Goal: Information Seeking & Learning: Compare options

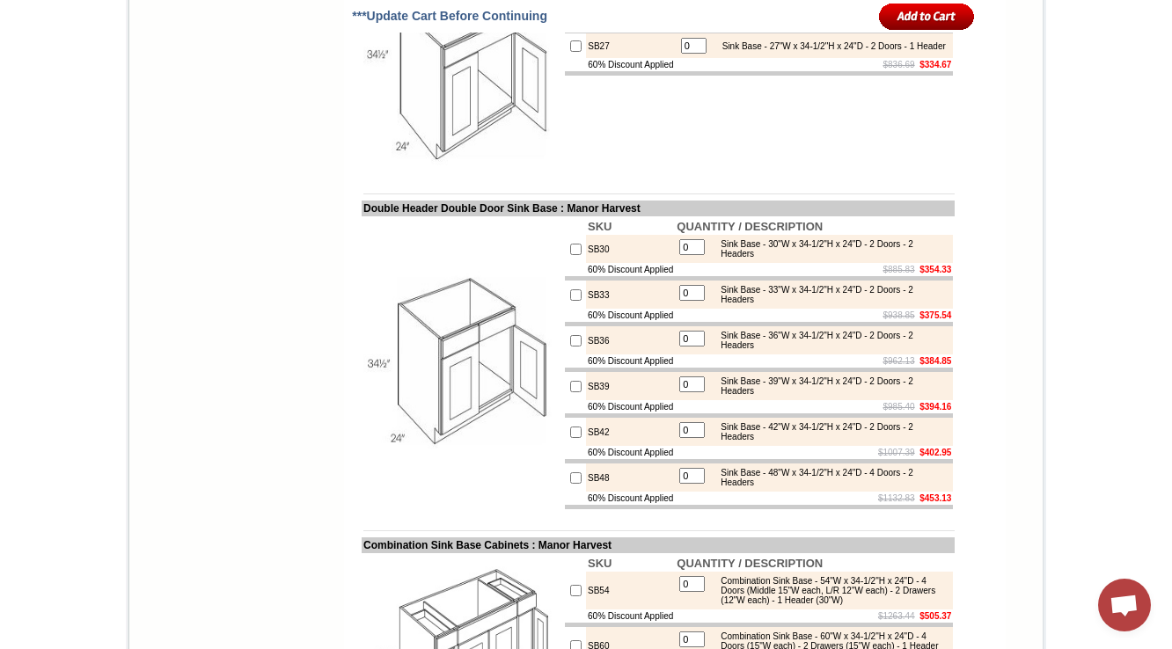
scroll to position [7672, 0]
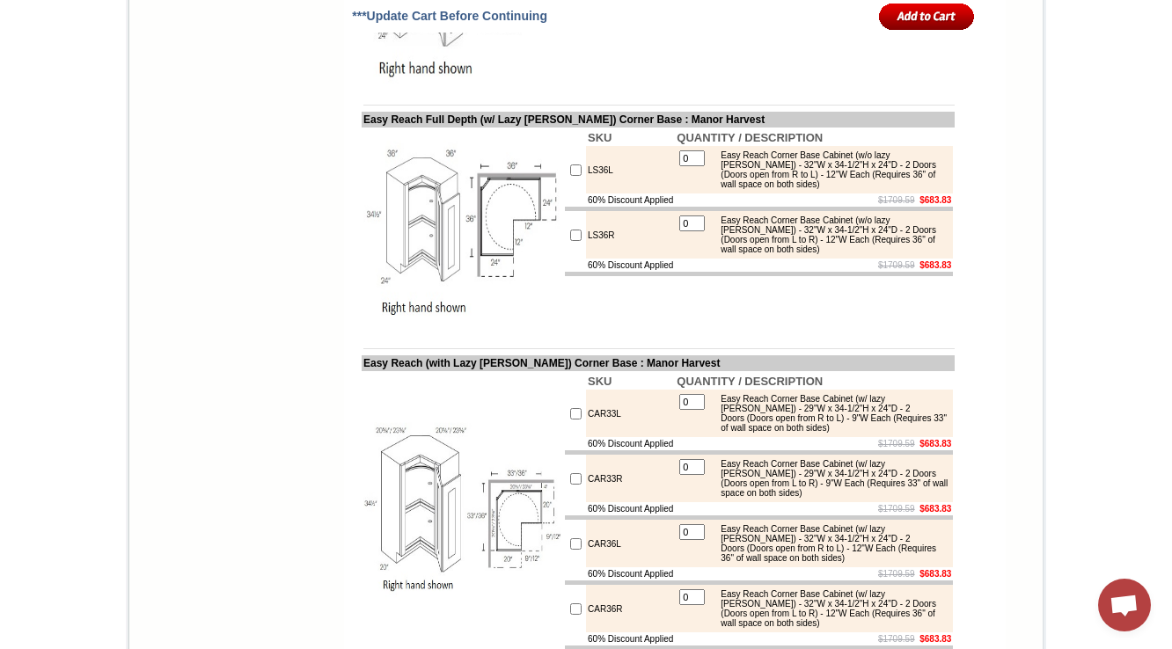
drag, startPoint x: 590, startPoint y: 391, endPoint x: 305, endPoint y: 4, distance: 480.1
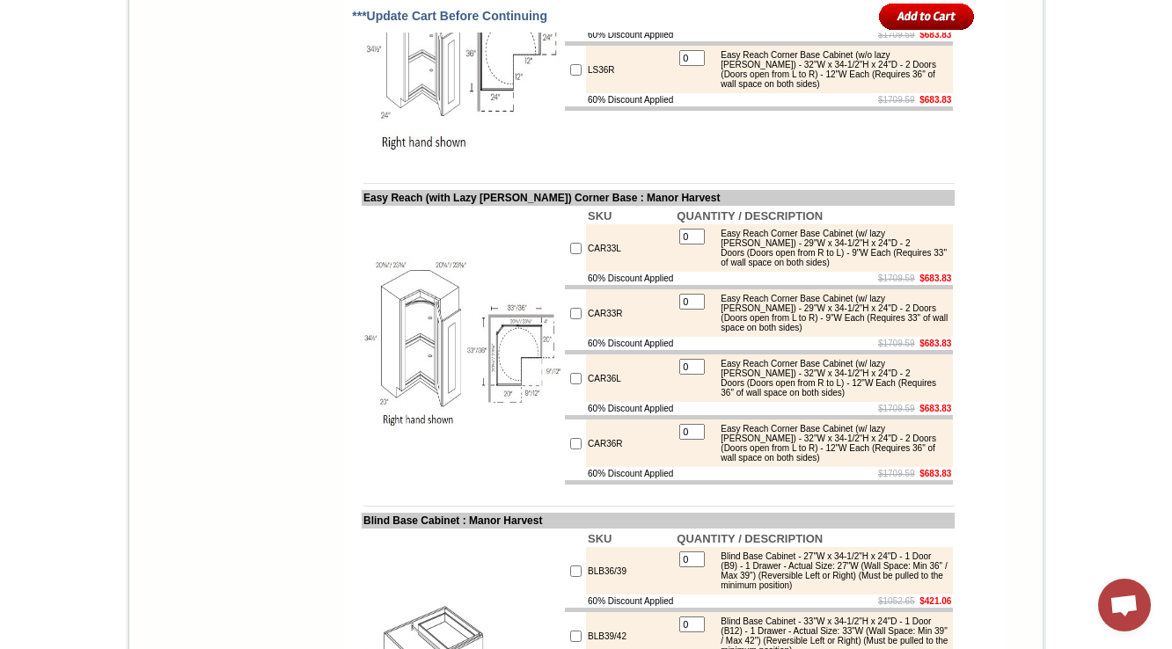
scroll to position [7813, 0]
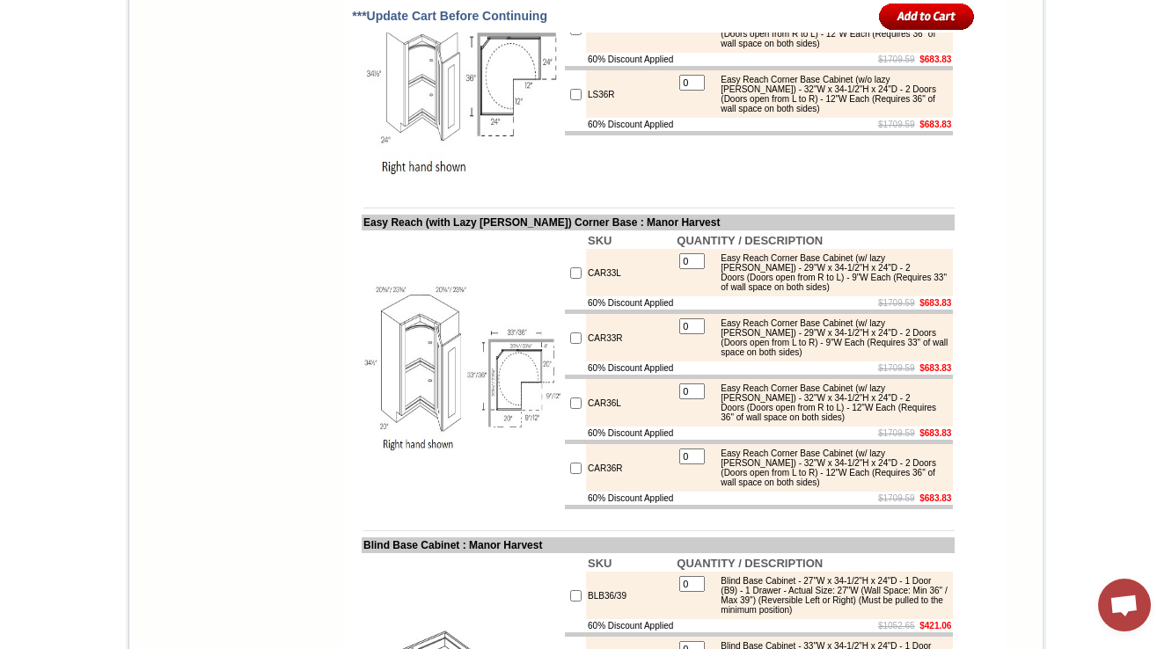
drag, startPoint x: 722, startPoint y: 222, endPoint x: 872, endPoint y: 260, distance: 155.2
copy div "Easy Reach Corner Base Cabinet (w/o lazy susan) - 36"W x 34-1/2"H x 24"D - 2 Do…"
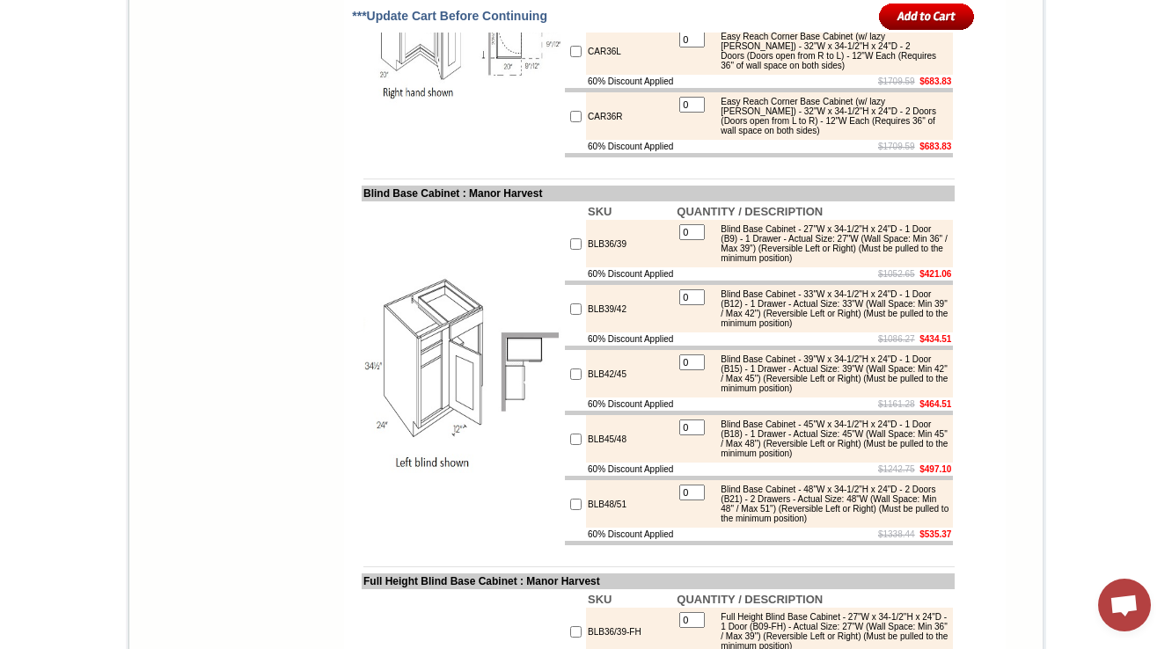
scroll to position [7798, 0]
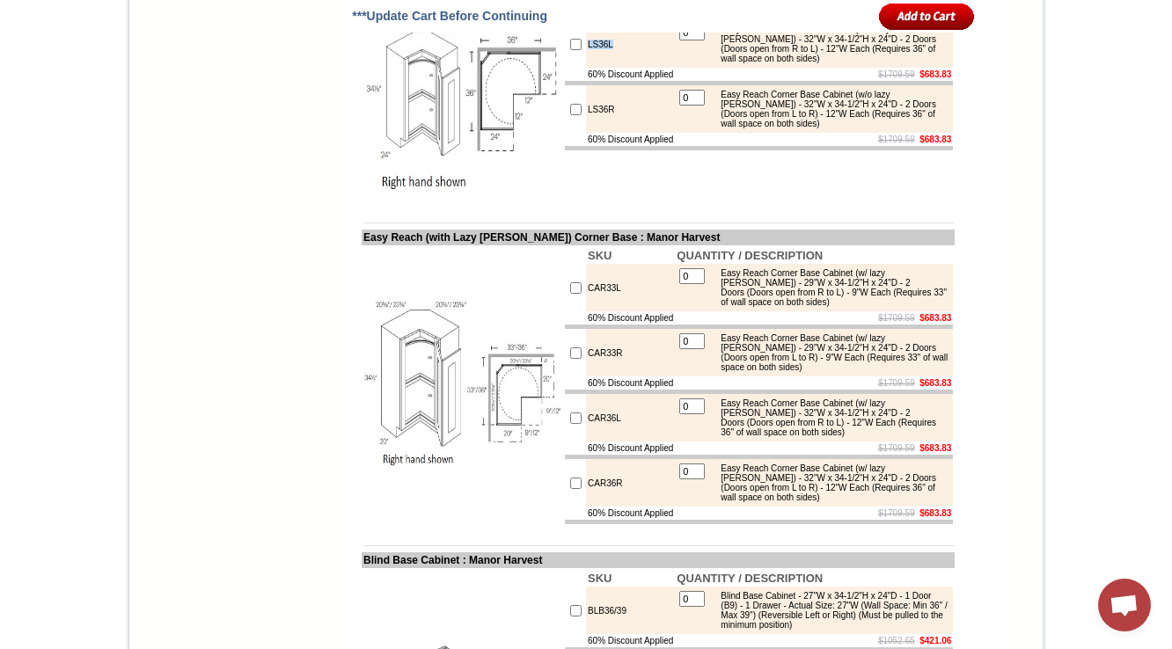
drag, startPoint x: 607, startPoint y: 502, endPoint x: 411, endPoint y: 248, distance: 320.5
click at [565, 68] on tr "LS36L 0 Easy Reach Corner Base Cabinet (w/o lazy susan) - 32"W x 34-1/2"H x 24"…" at bounding box center [759, 44] width 388 height 48
copy tr "LS36L"
drag, startPoint x: 612, startPoint y: 568, endPoint x: 568, endPoint y: 572, distance: 45.0
click at [586, 133] on td "LS36R" at bounding box center [630, 109] width 89 height 48
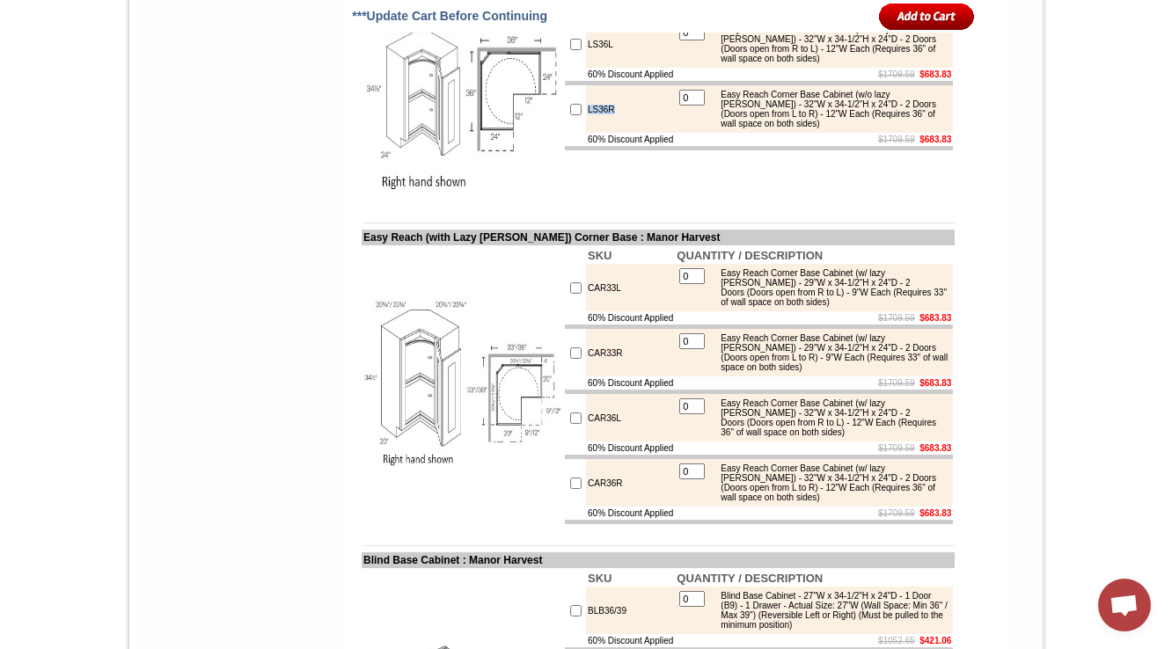
copy td "LS36R"
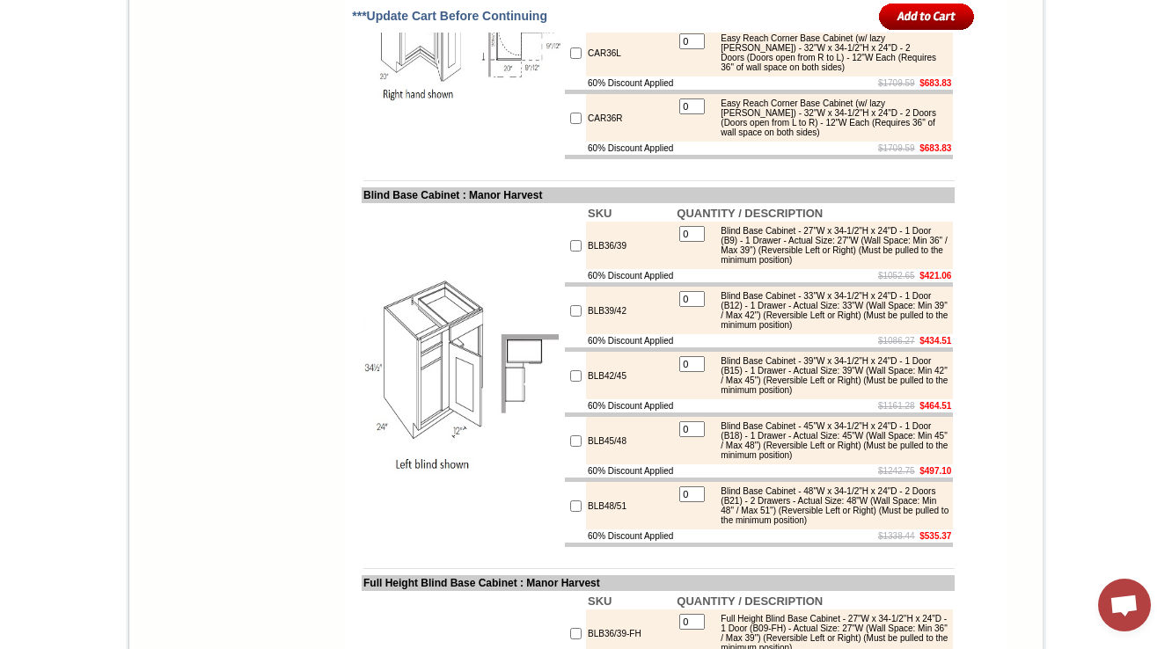
drag, startPoint x: 616, startPoint y: 380, endPoint x: 261, endPoint y: 2, distance: 518.6
drag, startPoint x: 549, startPoint y: 444, endPoint x: 537, endPoint y: 444, distance: 12.3
click at [539, 161] on tr "SKU QUANTITY / DESCRIPTION CAR33L 0 Easy Reach Corner Base Cabinet (w/ lazy sus…" at bounding box center [658, 20] width 593 height 281
copy tr "SKU QUANTITY / DESCRIPTION CAR33L Easy Reach Corner Base Cabinet (w/ lazy susan…"
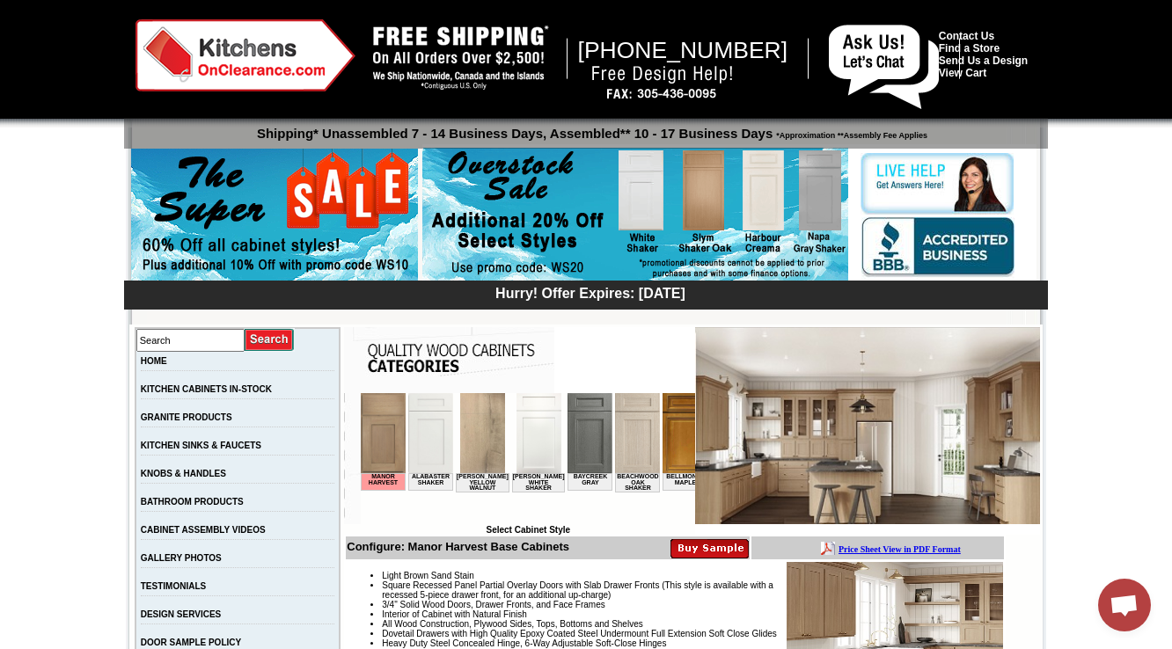
scroll to position [352, 0]
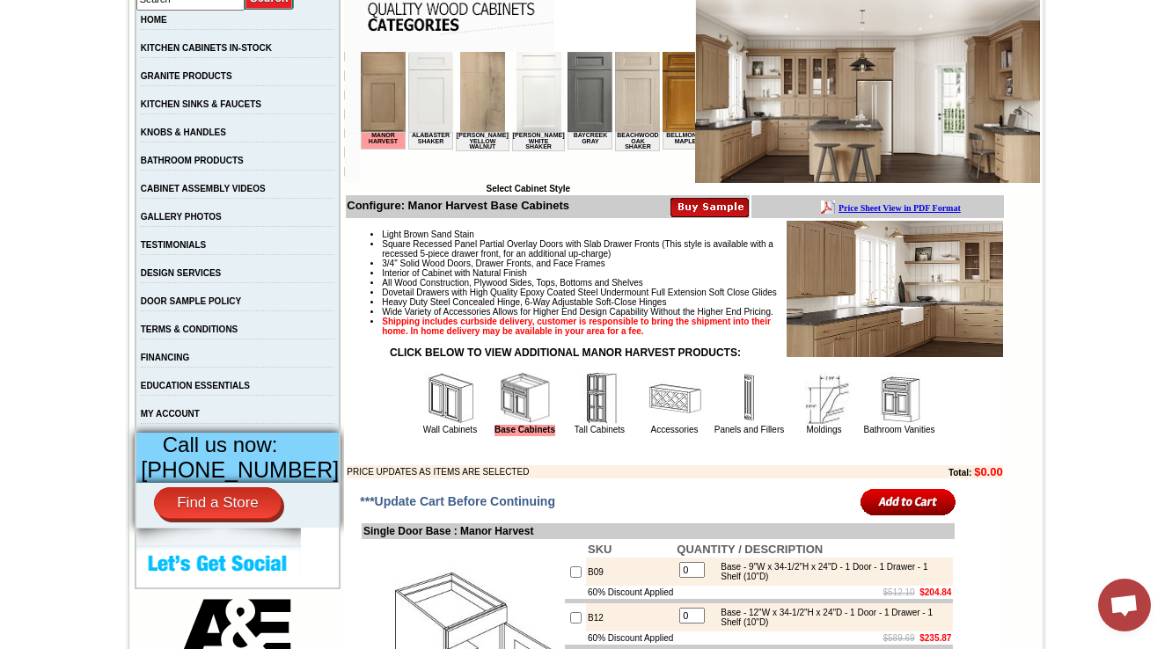
click at [598, 317] on span "Wide Variety of Accessories Allows for Higher End Design Capability Without the…" at bounding box center [577, 312] width 391 height 10
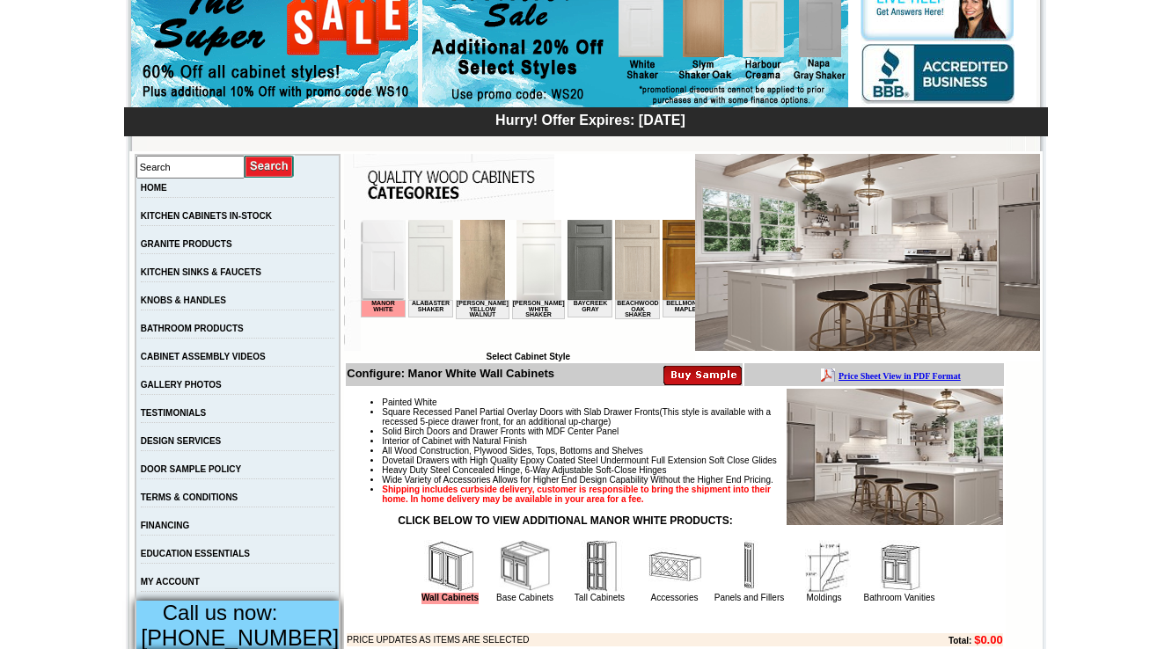
scroll to position [352, 0]
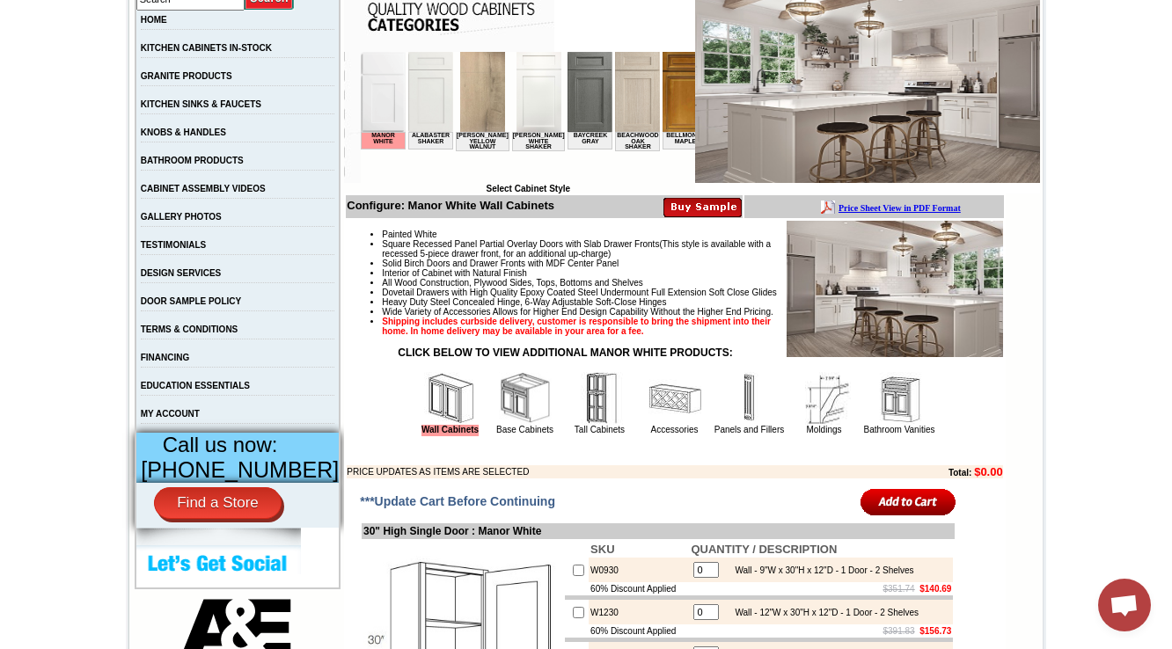
click at [499, 425] on img at bounding box center [525, 398] width 53 height 53
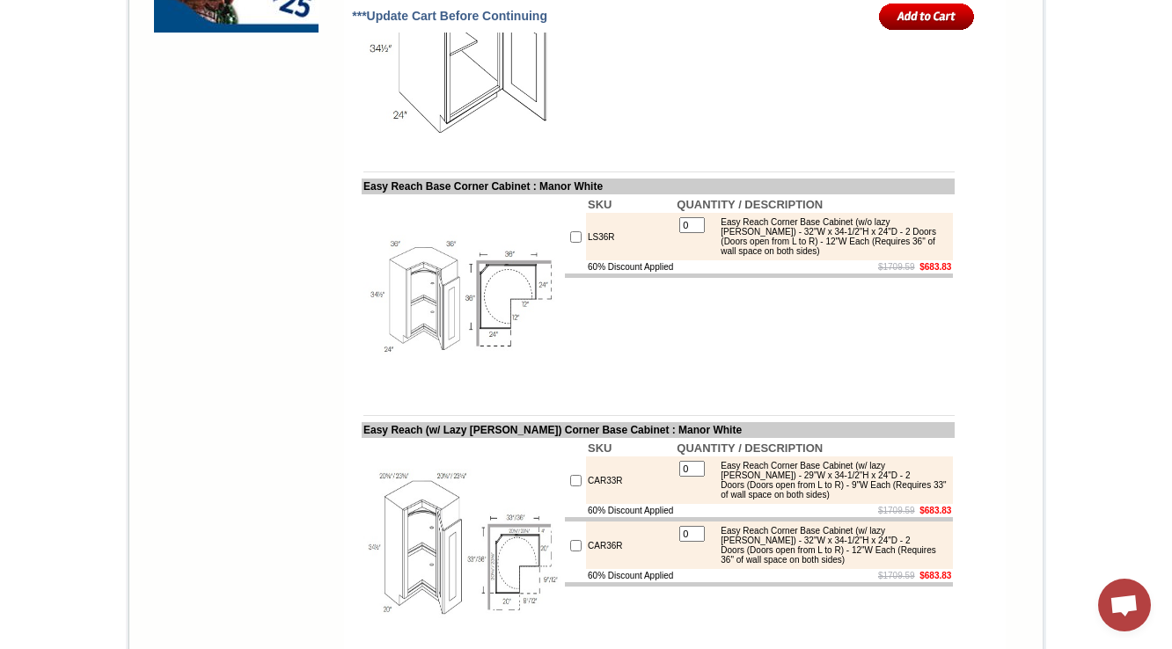
scroll to position [1801, 0]
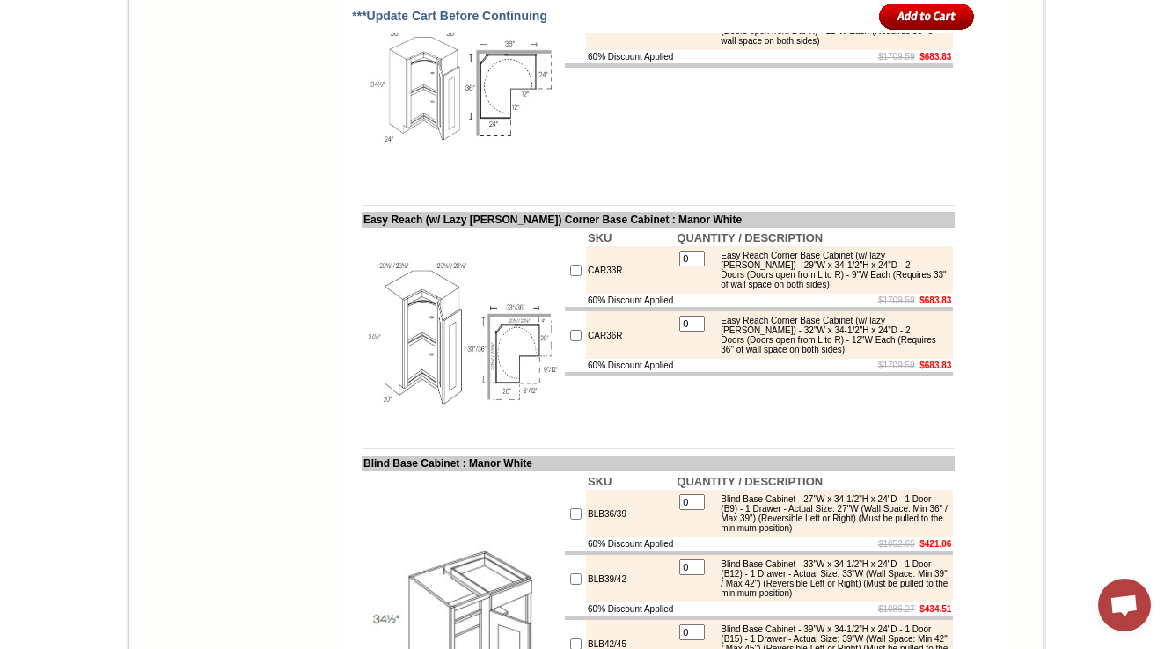
scroll to position [1872, 0]
drag, startPoint x: 511, startPoint y: 77, endPoint x: 346, endPoint y: 74, distance: 165.5
copy td "Easy Reach Base Corner Cabinet"
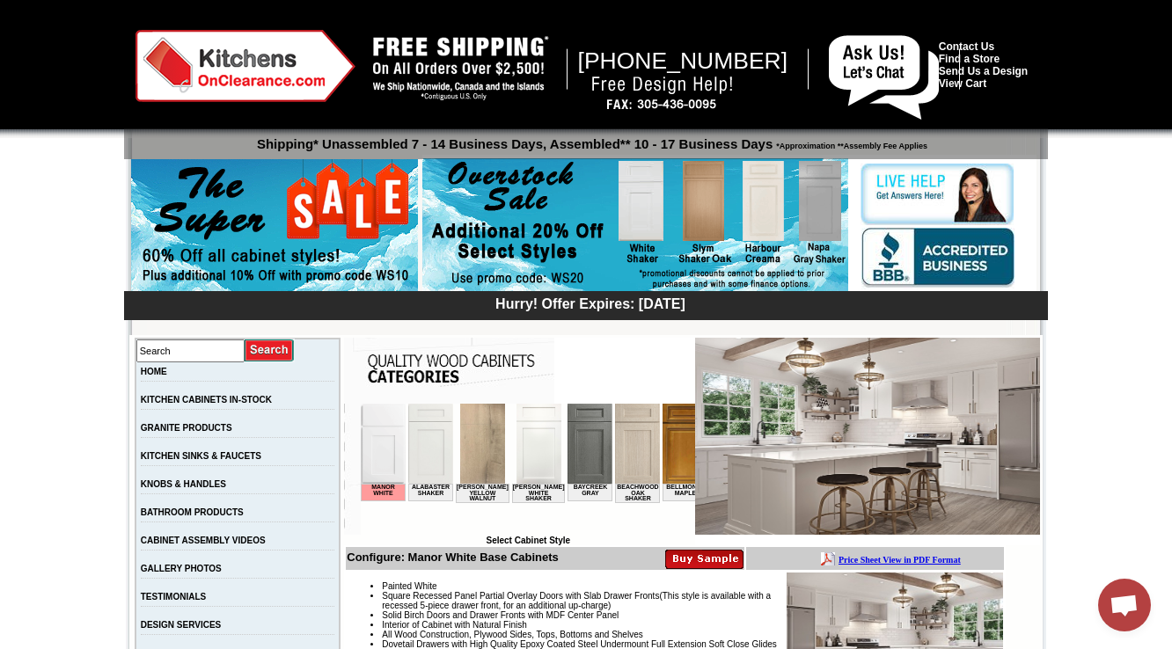
scroll to position [1922, 0]
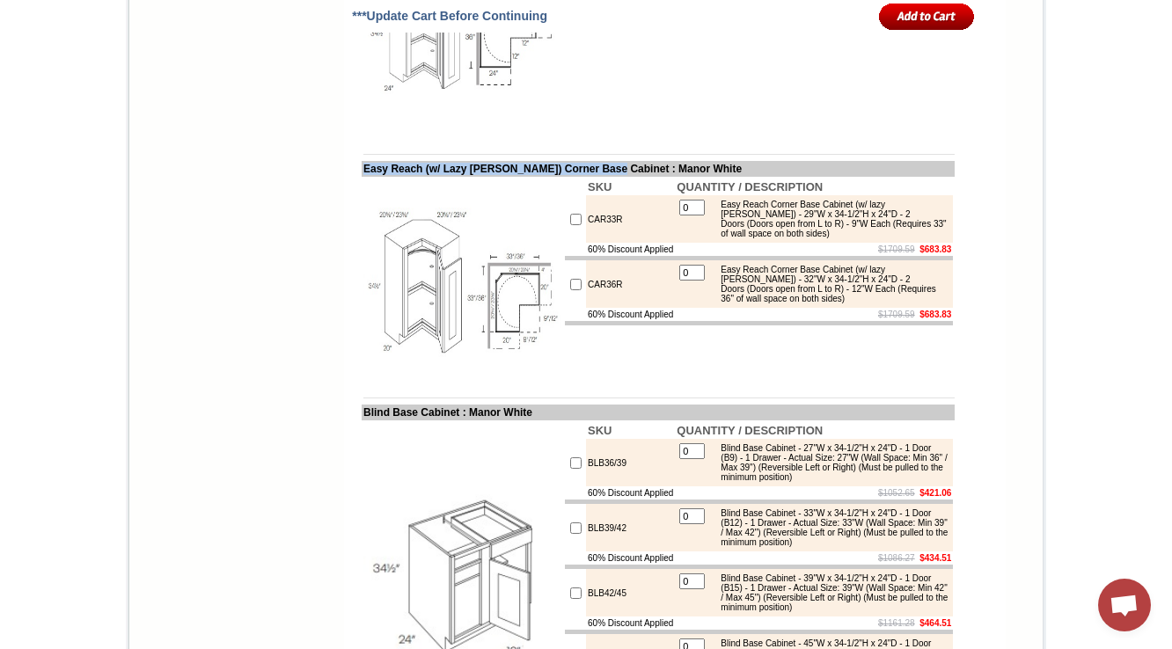
drag, startPoint x: 630, startPoint y: 273, endPoint x: 347, endPoint y: 264, distance: 283.5
click at [362, 177] on td "Easy Reach (w/ Lazy Susan) Corner Base Cabinet : Manor White" at bounding box center [658, 169] width 593 height 16
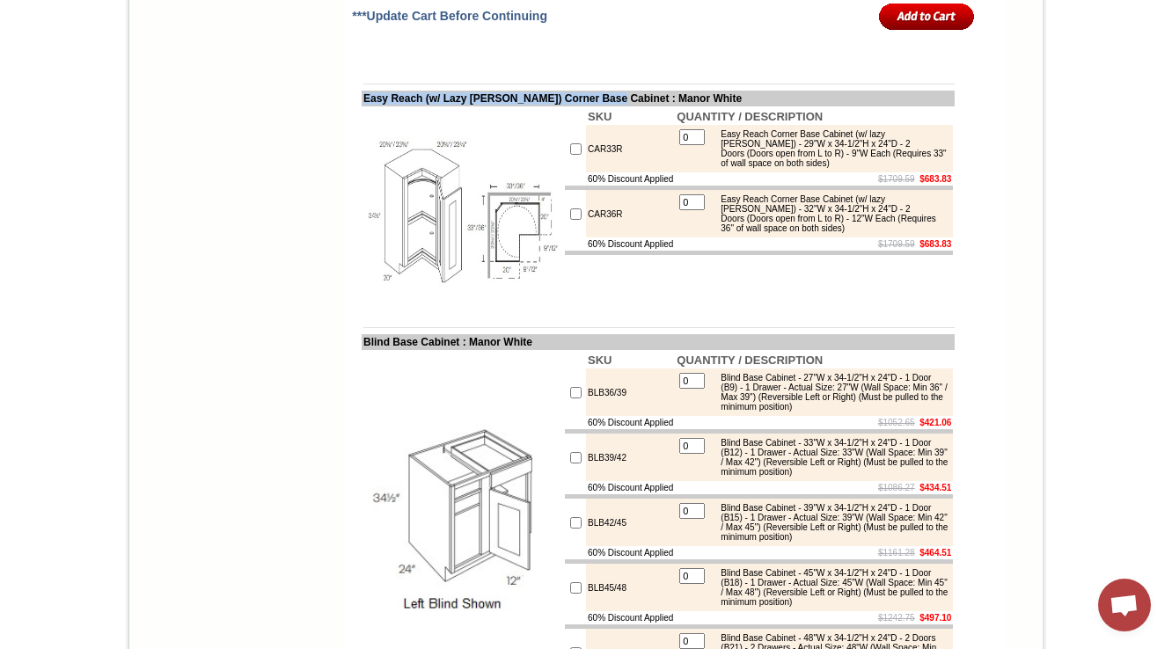
click at [499, 306] on img at bounding box center [462, 207] width 198 height 198
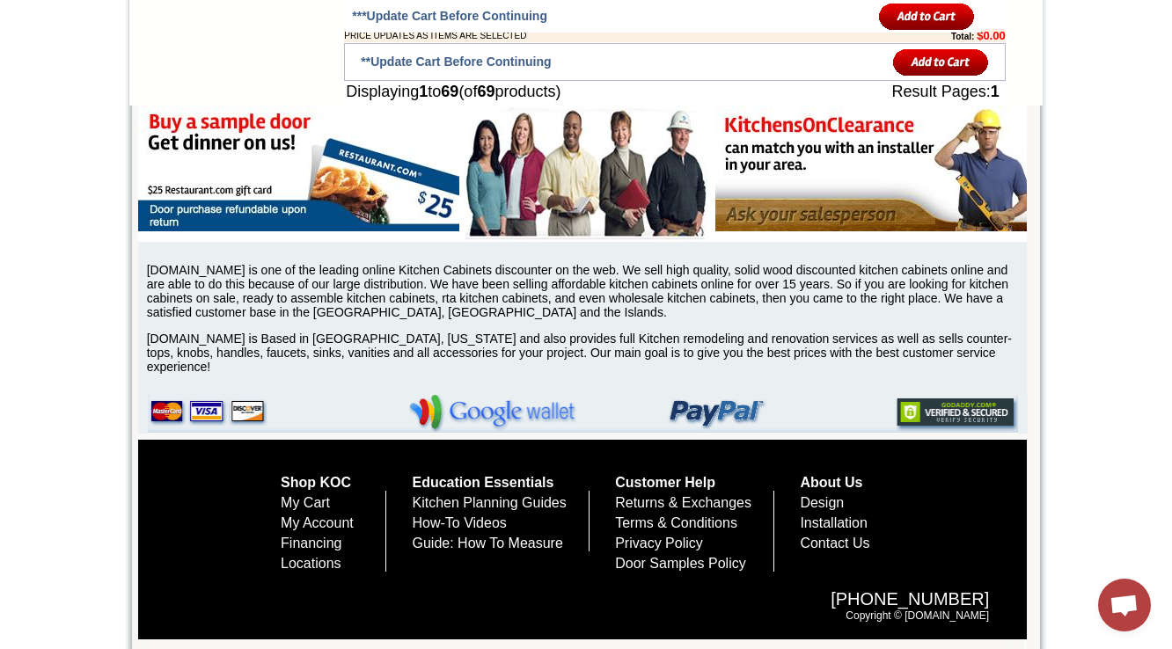
scroll to position [7603, 0]
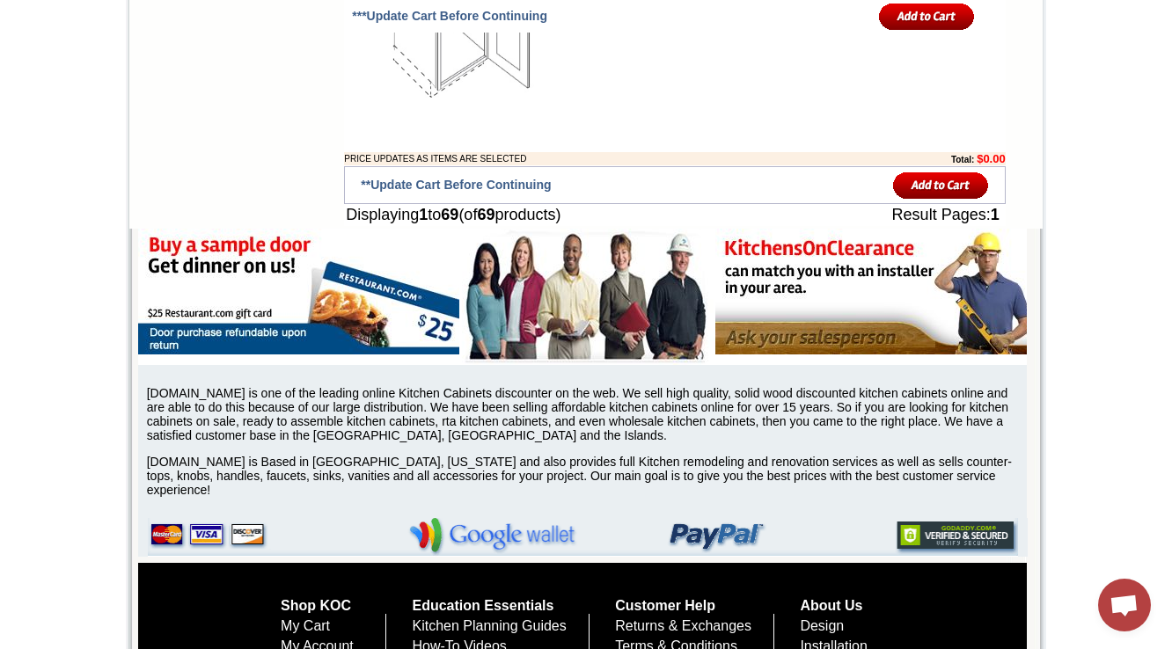
drag, startPoint x: 368, startPoint y: 253, endPoint x: 290, endPoint y: 338, distance: 115.8
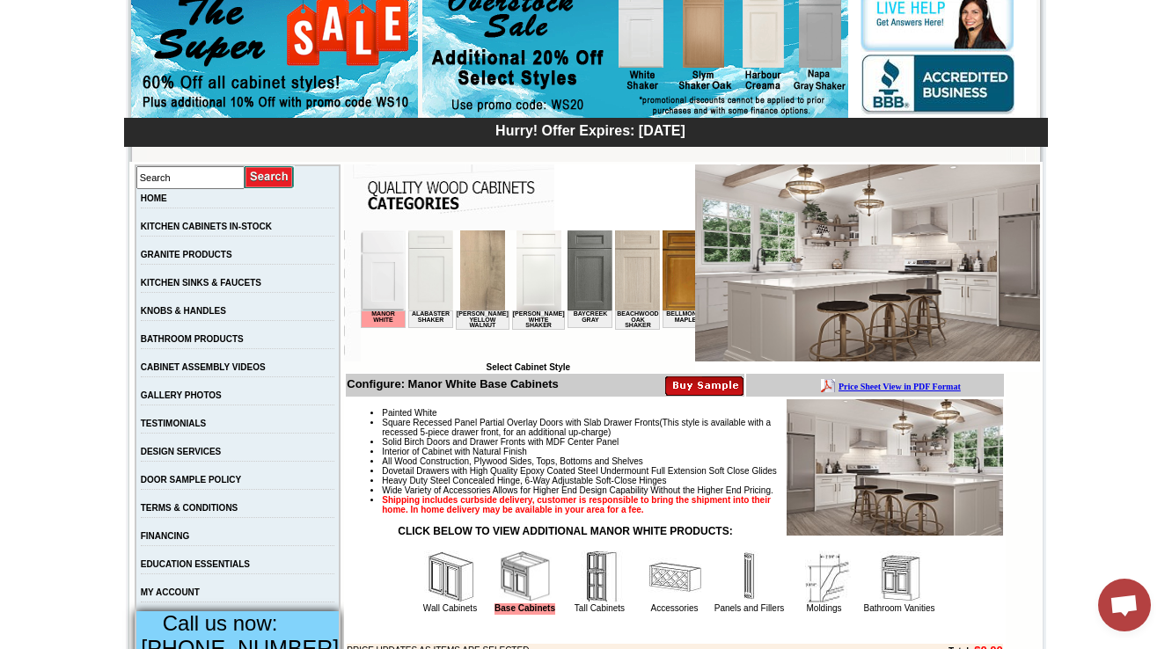
scroll to position [352, 0]
